Goal: Task Accomplishment & Management: Complete application form

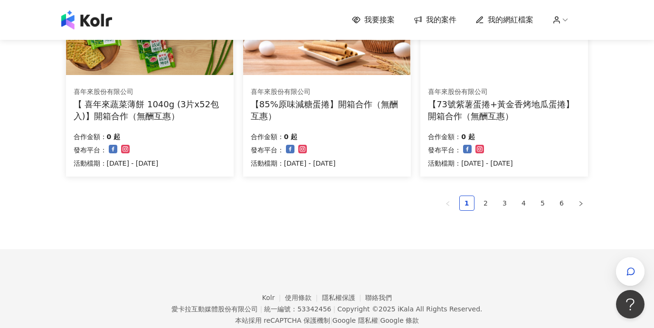
scroll to position [692, 0]
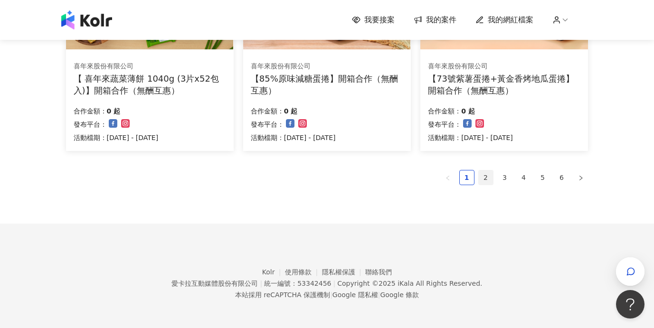
click at [486, 176] on link "2" at bounding box center [486, 178] width 14 height 14
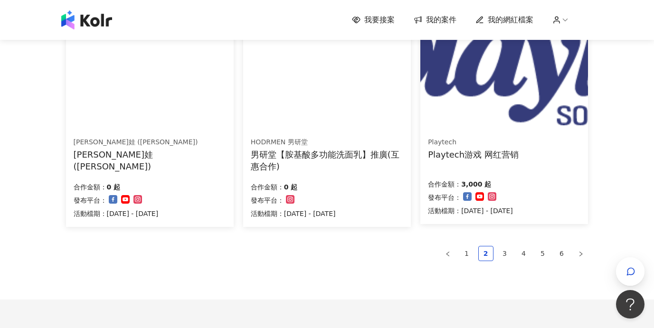
scroll to position [604, 0]
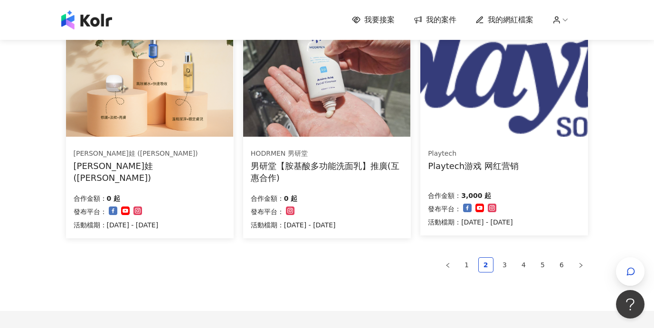
click at [481, 132] on img at bounding box center [503, 74] width 167 height 126
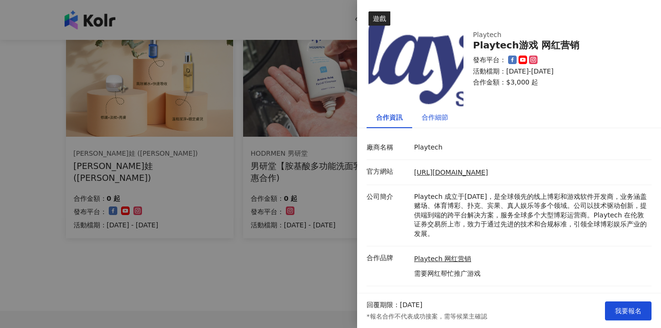
click at [443, 119] on div "合作細節" at bounding box center [435, 117] width 27 height 10
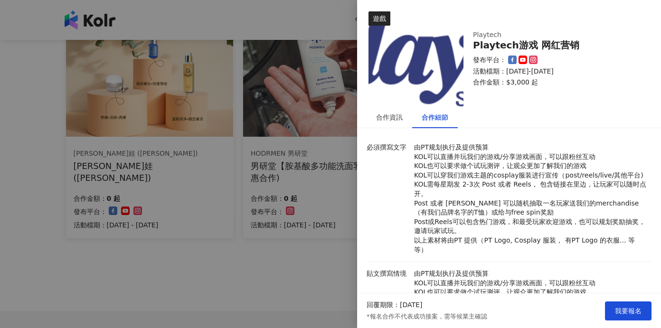
click at [301, 261] on div at bounding box center [330, 164] width 661 height 328
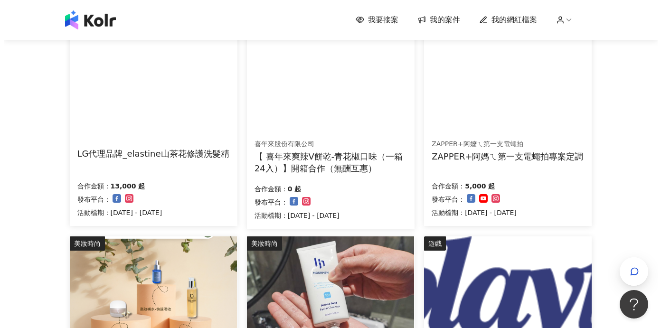
scroll to position [324, 0]
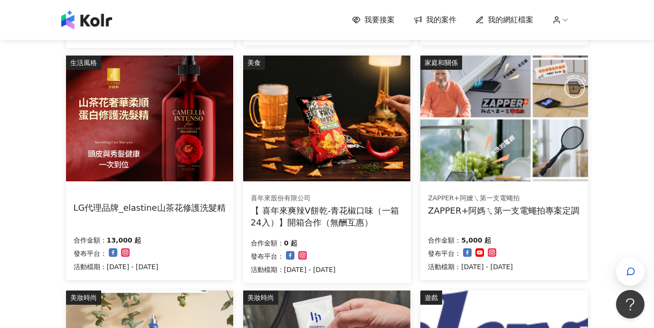
click at [176, 159] on img at bounding box center [149, 119] width 167 height 126
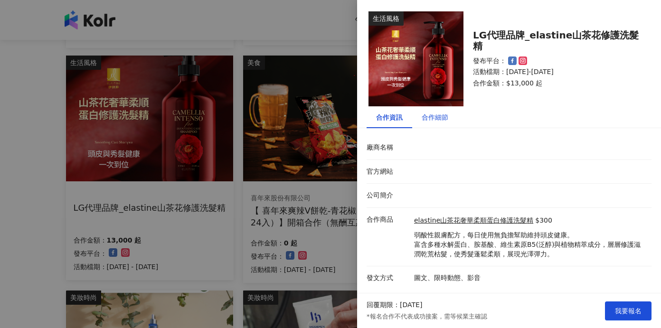
click at [433, 121] on div "合作細節" at bounding box center [435, 117] width 27 height 10
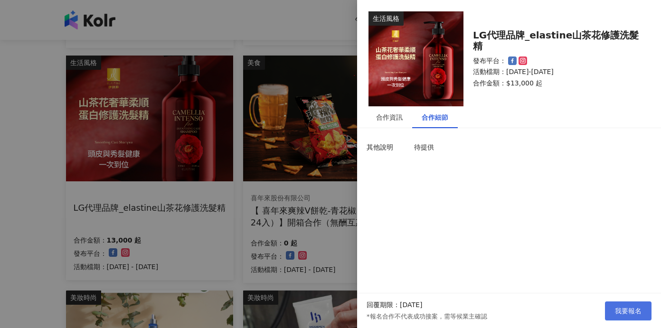
click at [614, 310] on button "我要報名" at bounding box center [628, 311] width 47 height 19
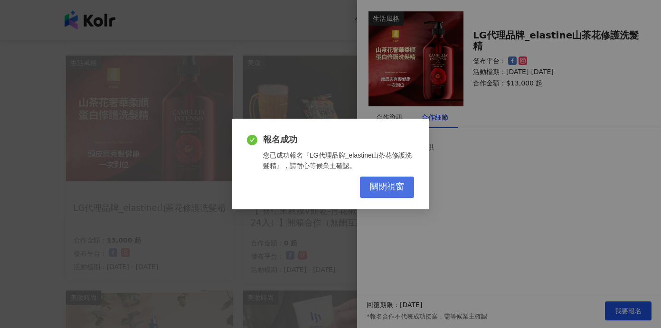
click at [386, 180] on button "關閉視窗" at bounding box center [387, 187] width 54 height 21
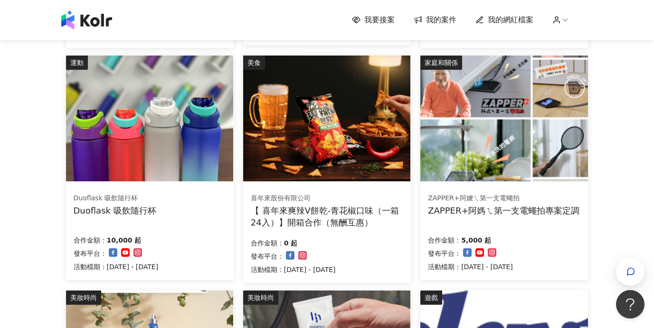
click at [51, 224] on div "我要接案 我的案件 我的網紅檔案 我要接案 搜尋 排序： 日期新到舊 篩選： 案件類型 發布平台 案件價格範圍 活動檔期 清除 套用 生活風格 OUTDOOR…" at bounding box center [327, 186] width 654 height 1021
click at [146, 139] on img at bounding box center [149, 119] width 167 height 126
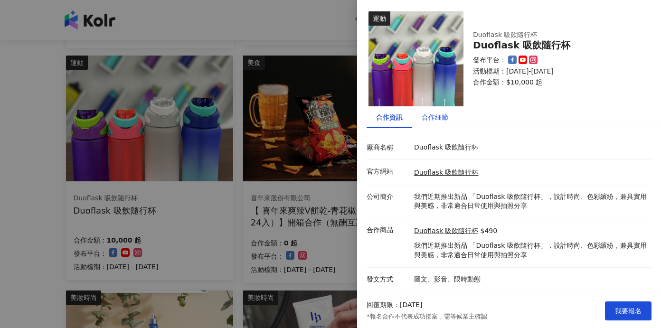
click at [436, 119] on div "合作細節" at bounding box center [435, 117] width 27 height 10
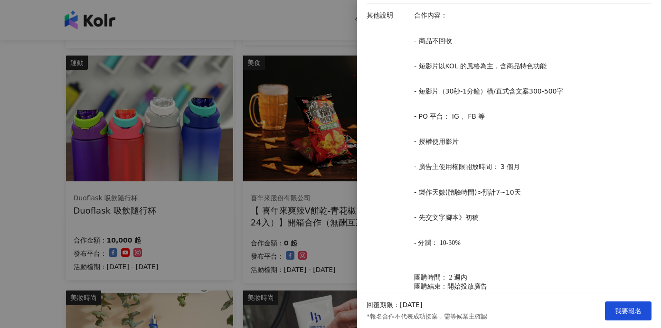
scroll to position [429, 0]
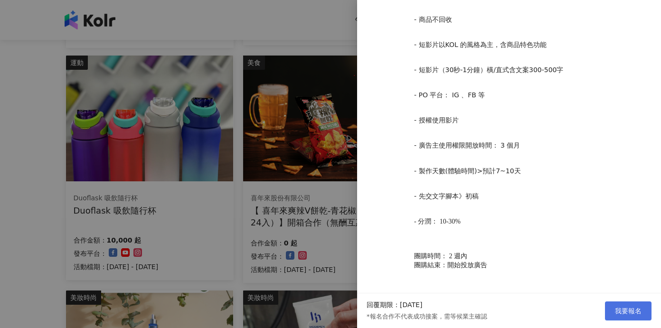
click at [617, 307] on span "我要報名" at bounding box center [628, 311] width 27 height 8
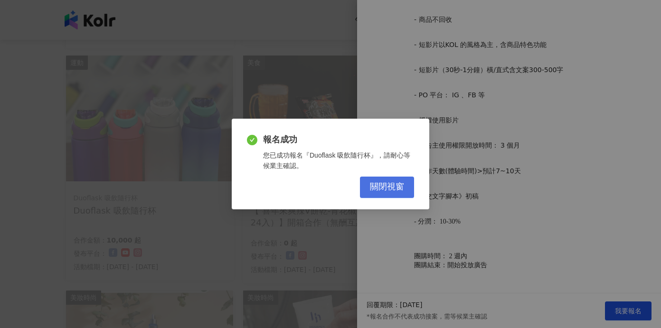
click at [401, 187] on span "關閉視窗" at bounding box center [387, 187] width 34 height 10
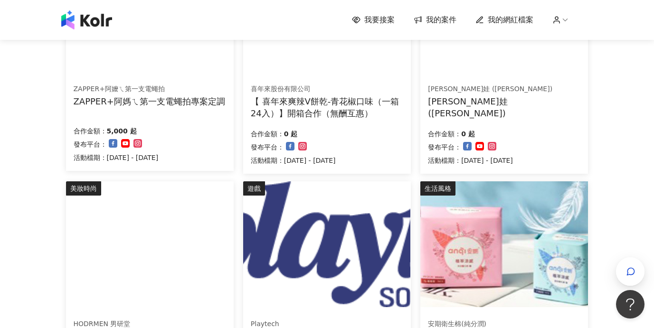
scroll to position [692, 0]
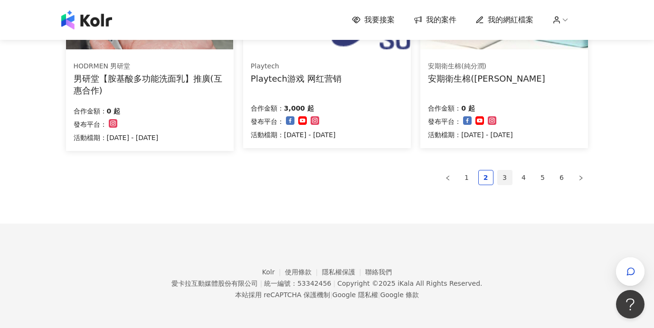
click at [509, 176] on link "3" at bounding box center [505, 178] width 14 height 14
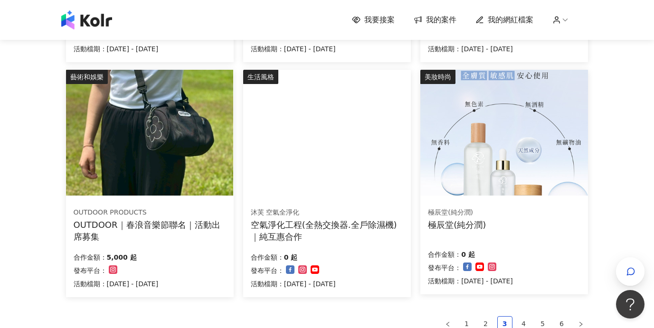
scroll to position [689, 0]
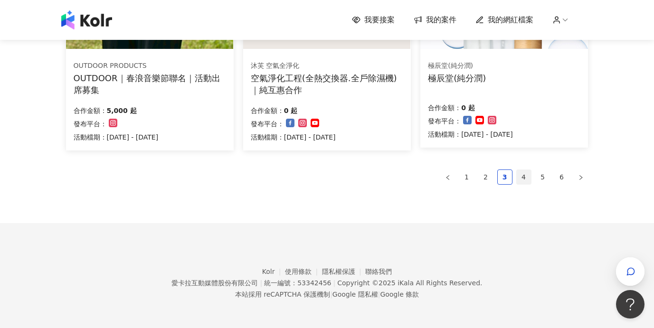
click at [525, 181] on link "4" at bounding box center [524, 177] width 14 height 14
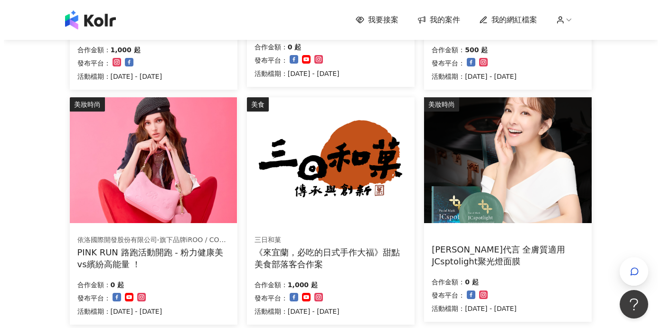
scroll to position [60, 0]
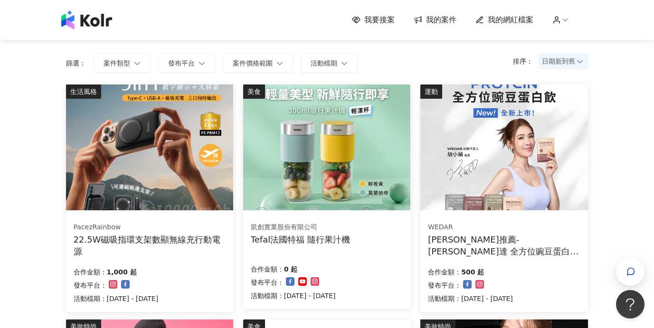
click at [162, 187] on img at bounding box center [149, 148] width 167 height 126
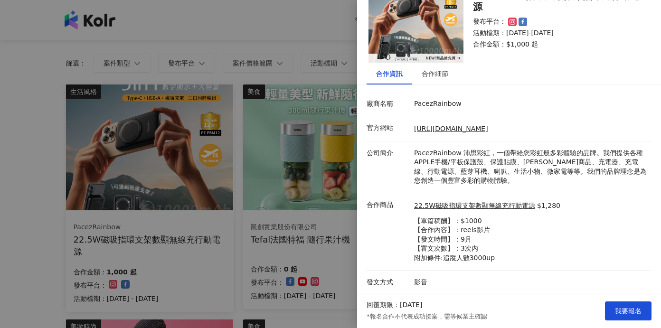
scroll to position [0, 0]
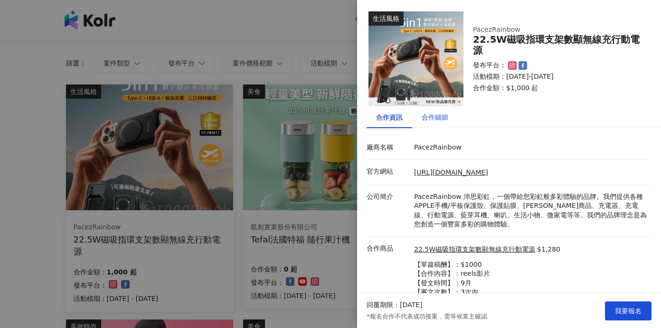
click at [433, 121] on div "合作細節" at bounding box center [435, 117] width 27 height 10
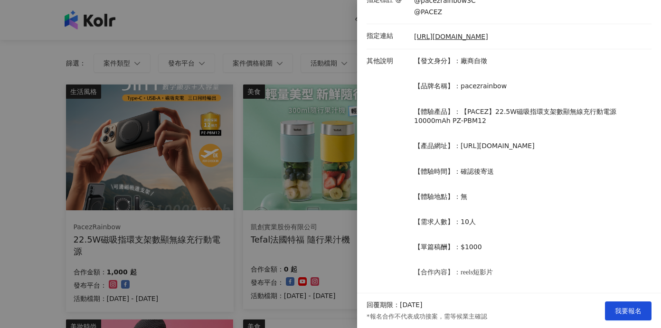
scroll to position [281, 0]
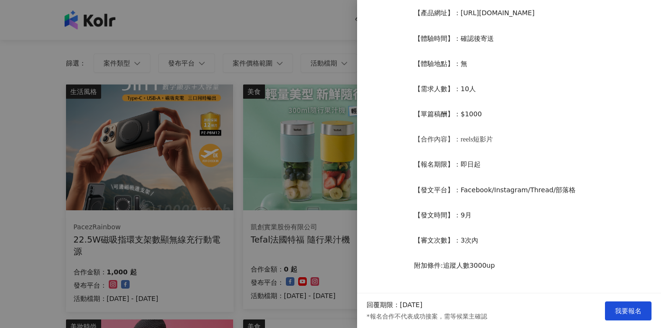
click at [59, 181] on div at bounding box center [330, 164] width 661 height 328
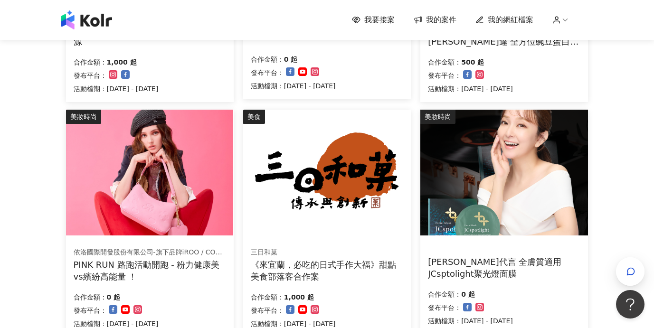
scroll to position [692, 0]
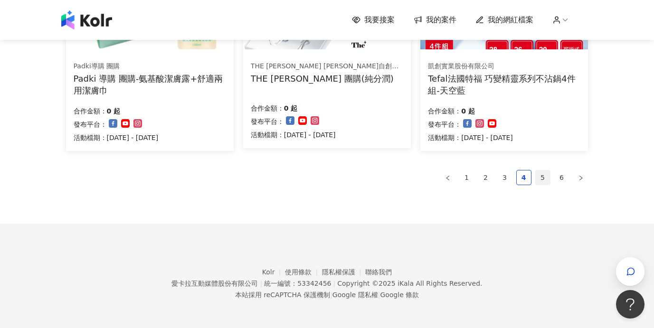
click at [549, 180] on link "5" at bounding box center [543, 178] width 14 height 14
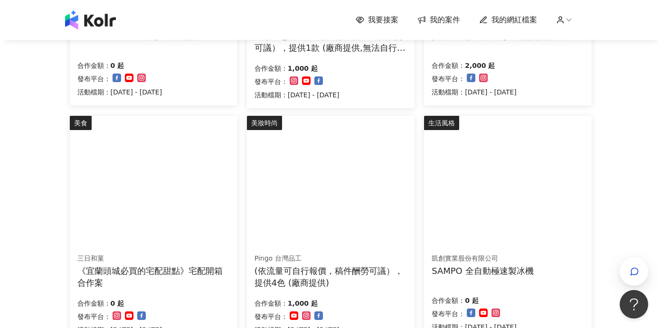
scroll to position [319, 0]
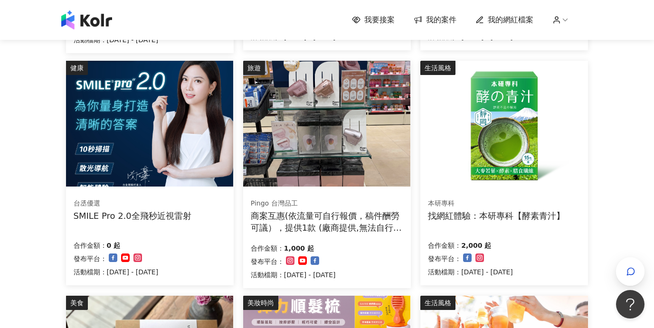
click at [486, 147] on img at bounding box center [503, 124] width 167 height 126
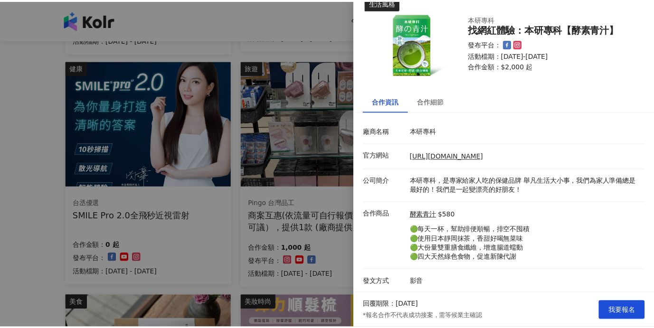
scroll to position [0, 0]
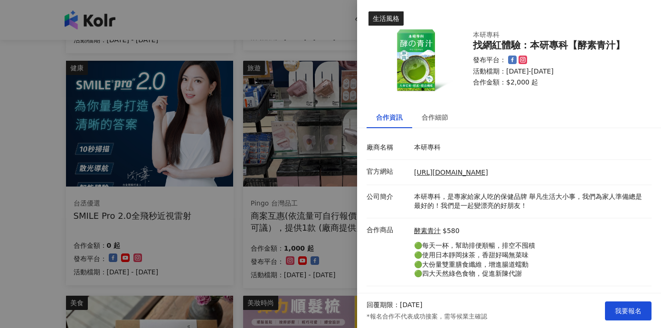
click at [313, 28] on div at bounding box center [330, 164] width 661 height 328
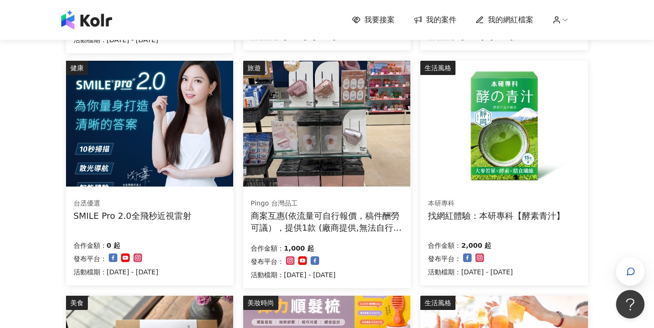
scroll to position [692, 0]
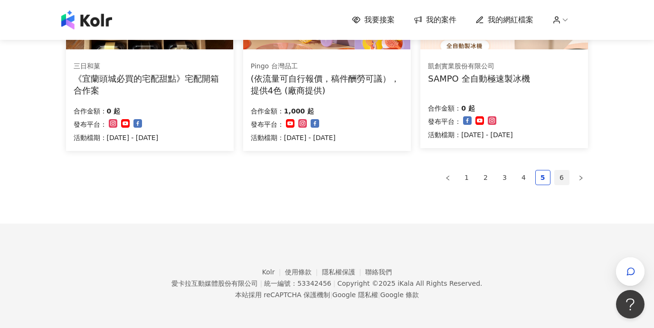
click at [566, 177] on link "6" at bounding box center [562, 178] width 14 height 14
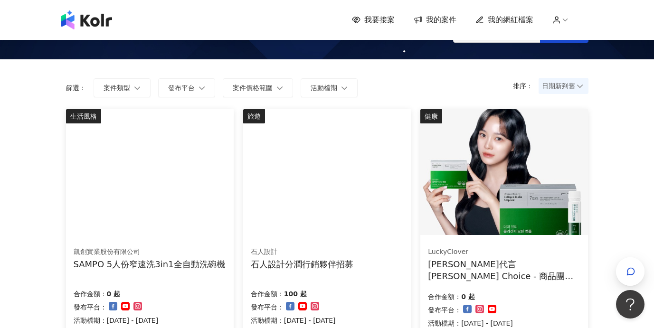
scroll to position [0, 0]
